Goal: Information Seeking & Learning: Learn about a topic

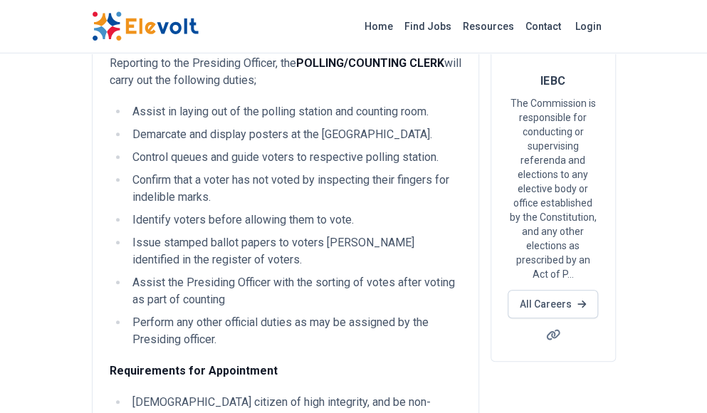
scroll to position [137, 0]
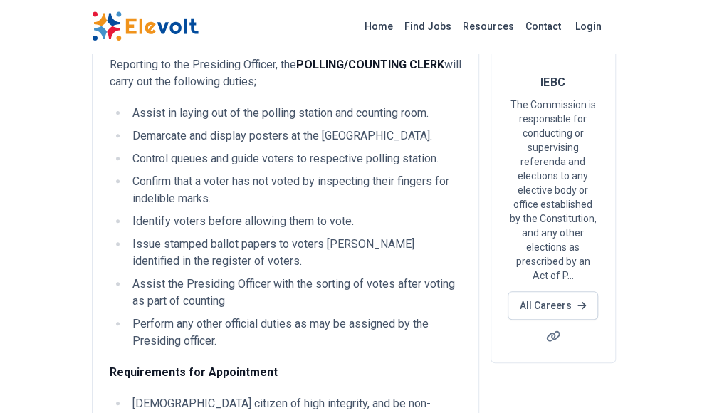
drag, startPoint x: 134, startPoint y: 113, endPoint x: 241, endPoint y: 335, distance: 246.4
click at [241, 335] on ul "Assist in laying out of the polling station and counting room. Demarcate and di…" at bounding box center [286, 227] width 352 height 245
copy ul "Assist in laying out of the polling station and counting room. Demarcate and di…"
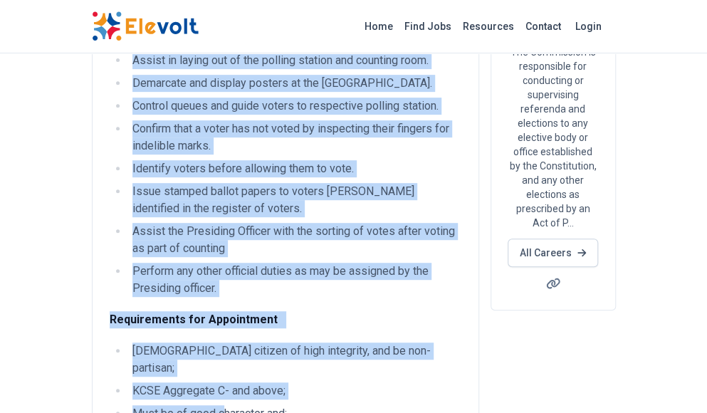
scroll to position [211, 0]
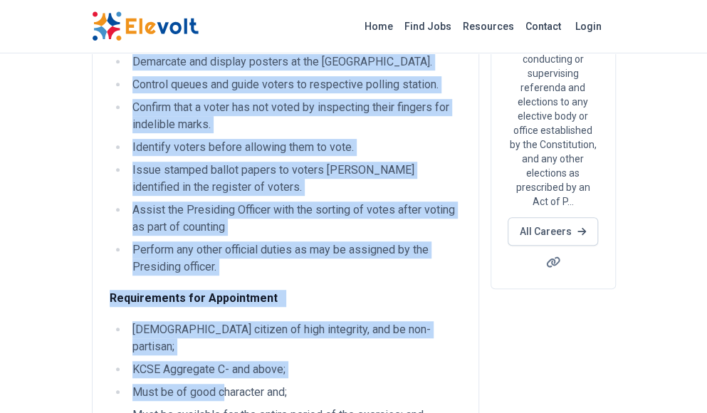
drag, startPoint x: 133, startPoint y: 246, endPoint x: 264, endPoint y: 266, distance: 132.5
click at [264, 266] on ul "Assist in laying out of the polling station and counting room. Demarcate and di…" at bounding box center [286, 153] width 352 height 245
copy ul "Assist in laying out of the polling station and counting room. Demarcate and di…"
